Goal: Check status: Check status

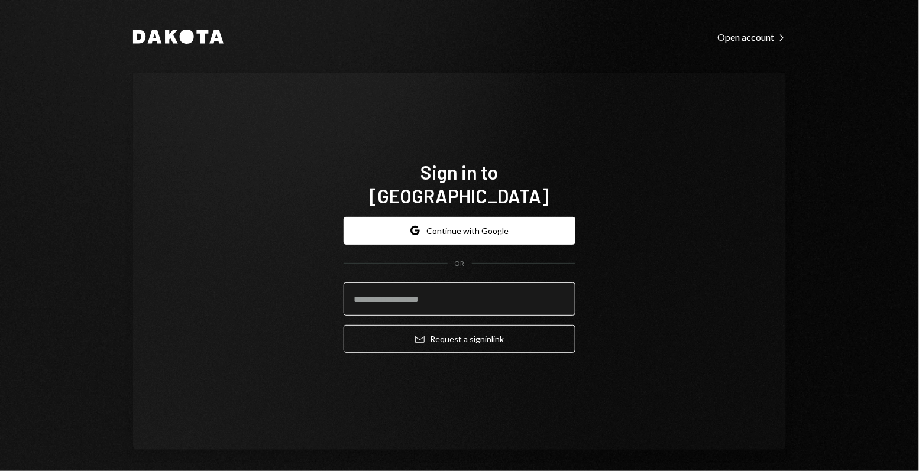
click at [430, 285] on input "email" at bounding box center [459, 299] width 232 height 33
type input "**********"
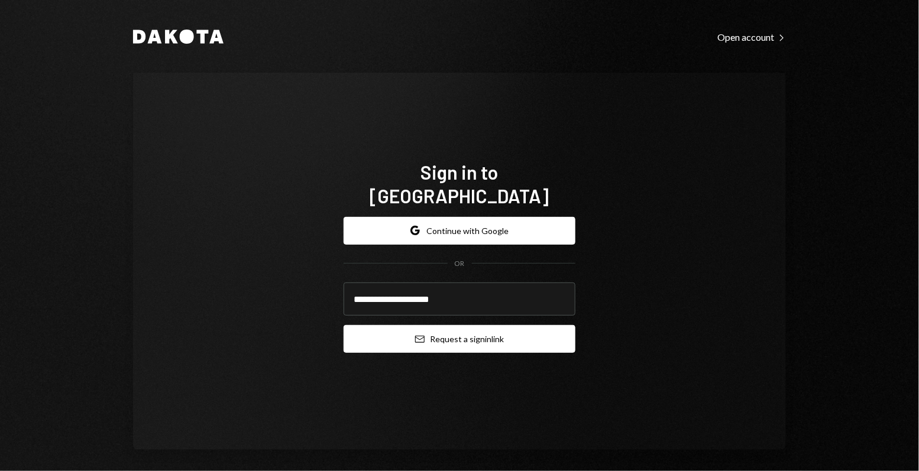
click at [442, 325] on button "Email Request a sign in link" at bounding box center [459, 339] width 232 height 28
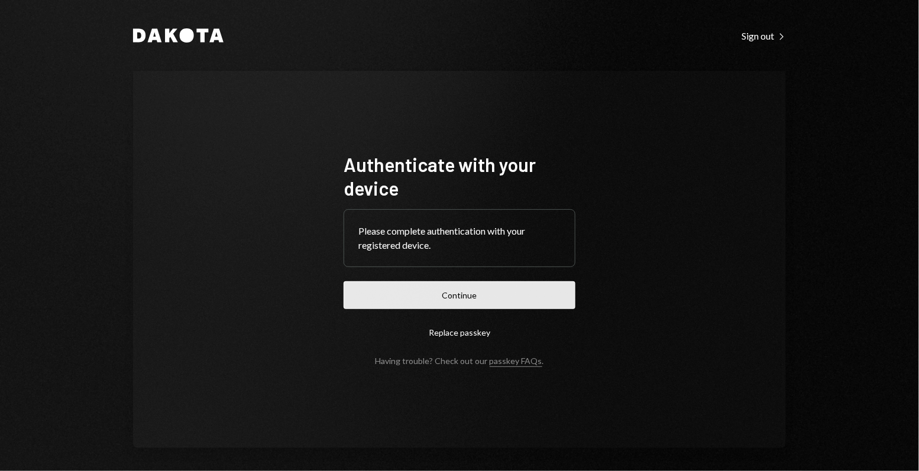
click at [353, 293] on button "Continue" at bounding box center [459, 295] width 232 height 28
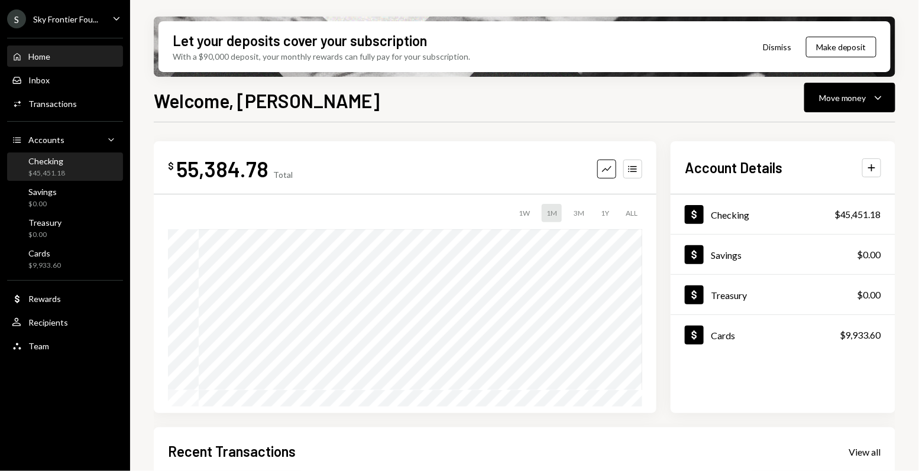
click at [65, 176] on div "Checking $45,451.18" at bounding box center [65, 167] width 106 height 22
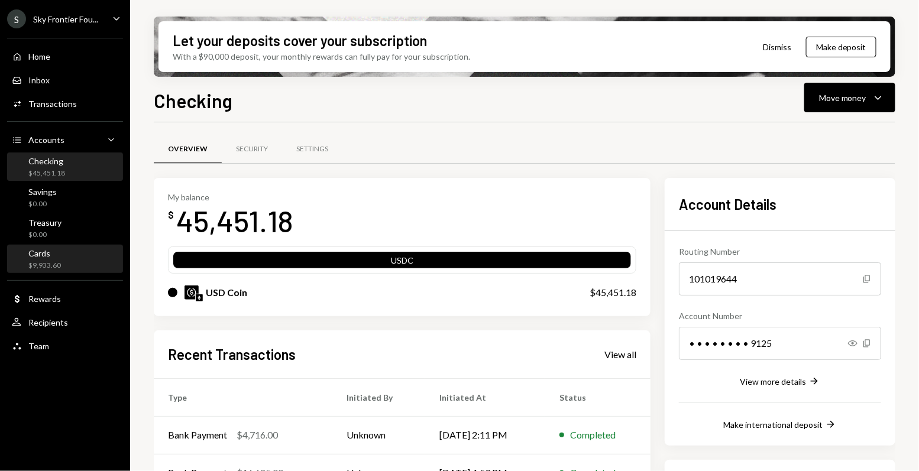
click at [77, 251] on div "Cards $9,933.60" at bounding box center [65, 259] width 106 height 22
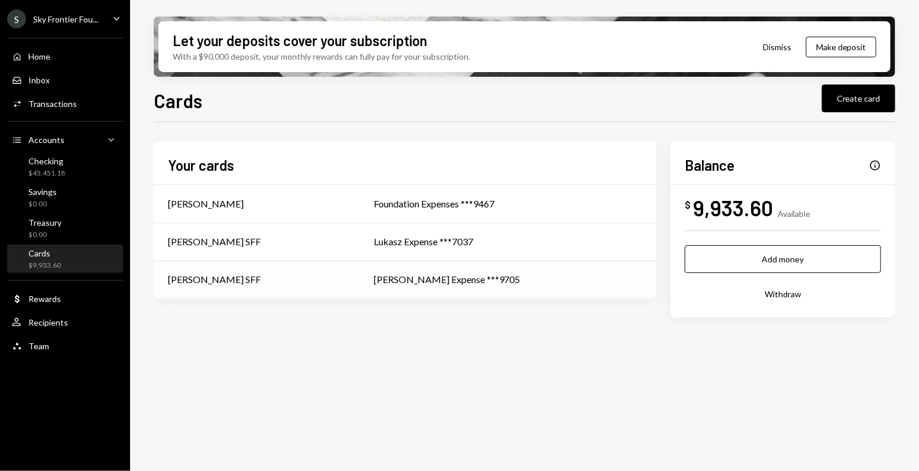
click at [318, 291] on td "[PERSON_NAME] SFF" at bounding box center [257, 280] width 206 height 38
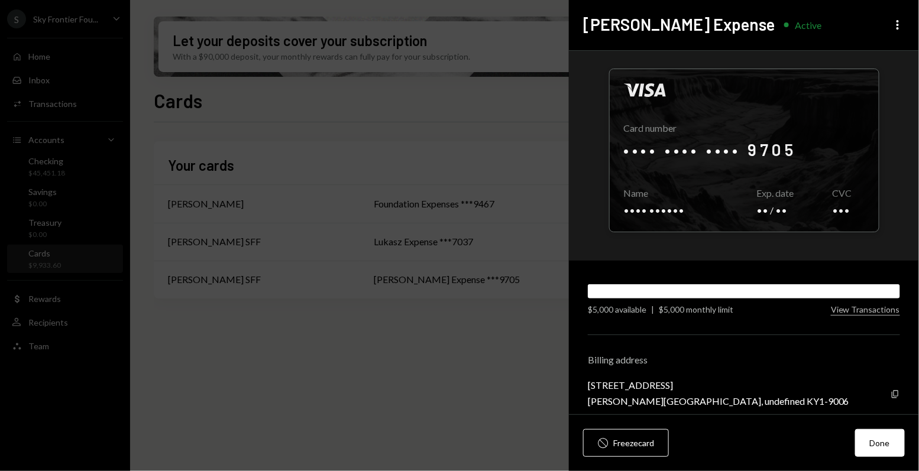
scroll to position [6, 0]
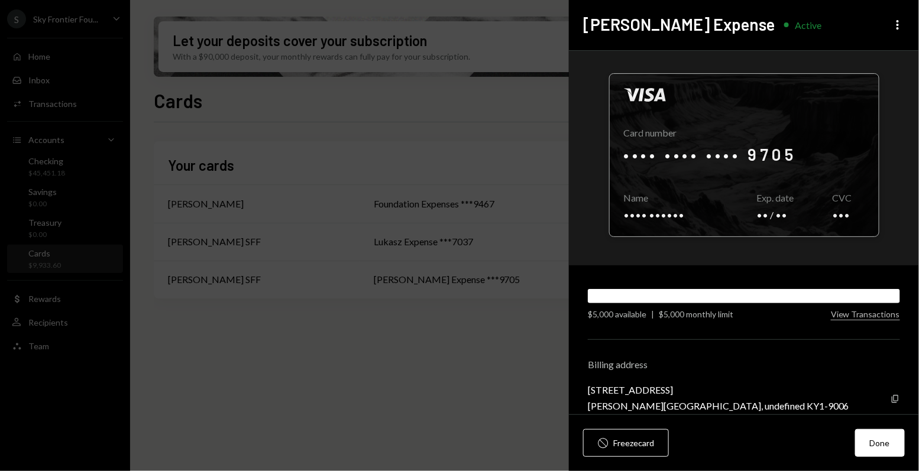
click at [749, 171] on div at bounding box center [743, 155] width 269 height 163
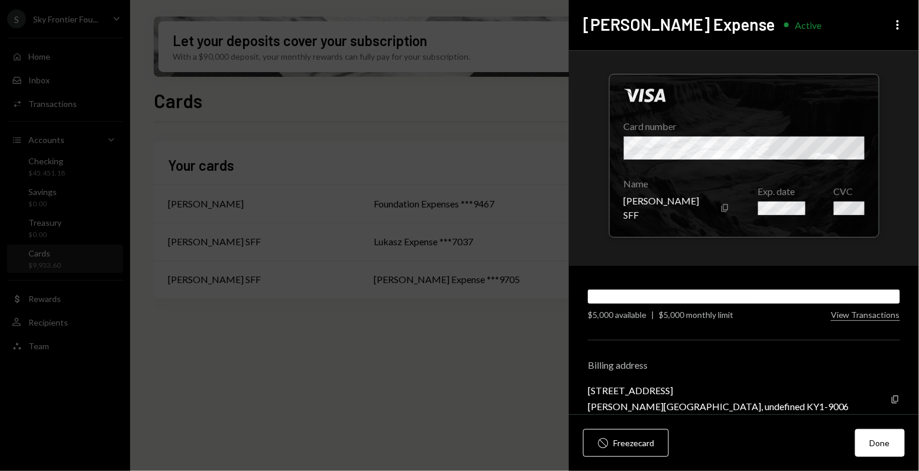
scroll to position [0, 0]
